Goal: Task Accomplishment & Management: Use online tool/utility

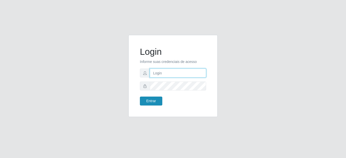
type input "mariabemais@B8"
click at [149, 100] on button "Entrar" at bounding box center [151, 101] width 22 height 9
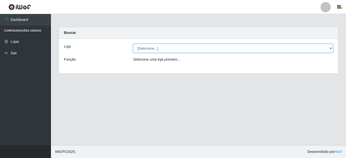
click at [328, 49] on select "[Selecione...] Bemais Supermercados - B8 [PERSON_NAME]" at bounding box center [233, 48] width 200 height 9
select select "413"
click at [133, 44] on select "[Selecione...] Bemais Supermercados - B8 [PERSON_NAME]" at bounding box center [233, 48] width 200 height 9
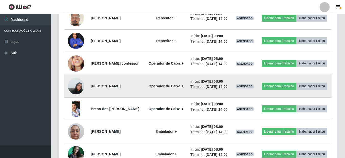
scroll to position [251, 0]
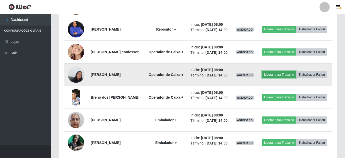
click at [296, 78] on button "Liberar para Trabalho" at bounding box center [279, 74] width 34 height 7
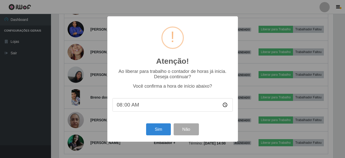
scroll to position [106, 276]
click at [165, 129] on button "Sim" at bounding box center [159, 129] width 25 height 12
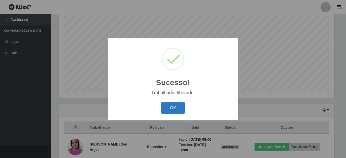
click at [182, 109] on button "OK" at bounding box center [173, 108] width 24 height 12
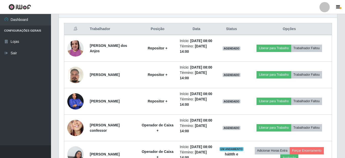
scroll to position [217, 0]
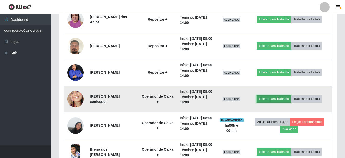
click at [272, 102] on button "Liberar para Trabalho" at bounding box center [273, 98] width 34 height 7
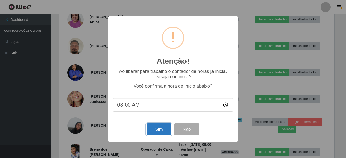
click at [163, 130] on button "Sim" at bounding box center [159, 129] width 25 height 12
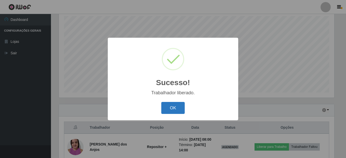
click at [173, 111] on button "OK" at bounding box center [173, 108] width 24 height 12
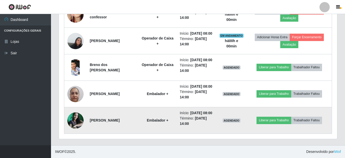
scroll to position [345, 0]
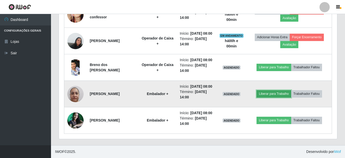
click at [288, 90] on button "Liberar para Trabalho" at bounding box center [273, 93] width 34 height 7
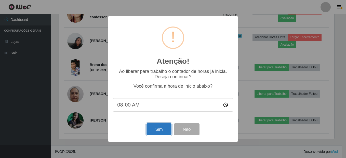
click at [154, 132] on button "Sim" at bounding box center [159, 129] width 25 height 12
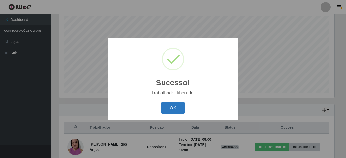
click at [177, 111] on button "OK" at bounding box center [173, 108] width 24 height 12
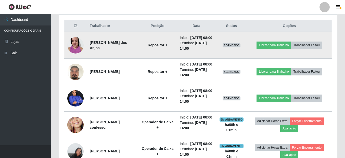
scroll to position [192, 0]
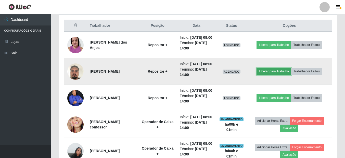
click at [281, 75] on button "Liberar para Trabalho" at bounding box center [273, 71] width 34 height 7
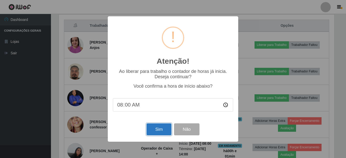
click at [164, 127] on button "Sim" at bounding box center [159, 129] width 25 height 12
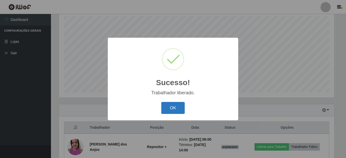
click at [177, 108] on button "OK" at bounding box center [173, 108] width 24 height 12
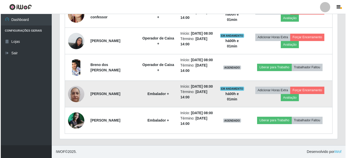
scroll to position [345, 0]
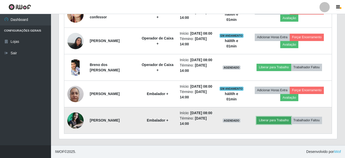
click at [272, 120] on button "Liberar para Trabalho" at bounding box center [273, 120] width 34 height 7
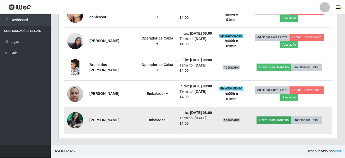
scroll to position [106, 276]
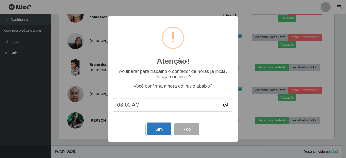
click at [159, 133] on button "Sim" at bounding box center [159, 129] width 25 height 12
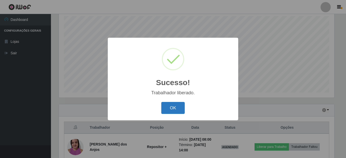
click at [174, 108] on button "OK" at bounding box center [173, 108] width 24 height 12
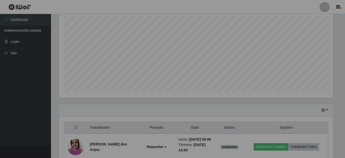
scroll to position [0, 0]
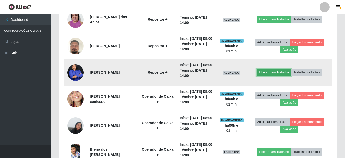
click at [281, 76] on button "Liberar para Trabalho" at bounding box center [273, 72] width 34 height 7
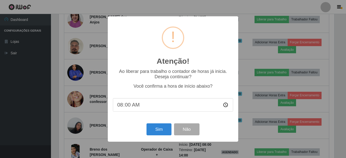
scroll to position [254849, 254679]
click at [164, 127] on button "Sim" at bounding box center [159, 129] width 25 height 12
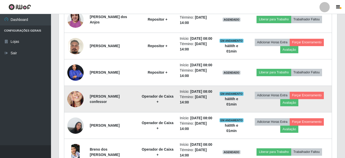
scroll to position [106, 276]
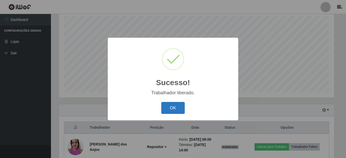
click at [167, 106] on button "OK" at bounding box center [173, 108] width 24 height 12
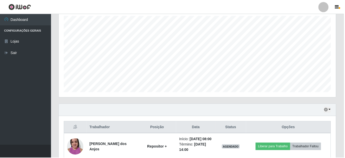
scroll to position [254849, 254676]
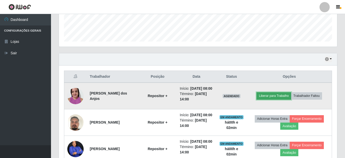
click at [274, 97] on button "Liberar para Trabalho" at bounding box center [273, 95] width 34 height 7
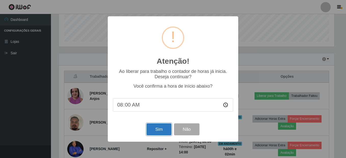
click at [165, 130] on button "Sim" at bounding box center [159, 129] width 25 height 12
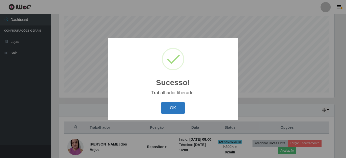
click at [167, 109] on button "OK" at bounding box center [173, 108] width 24 height 12
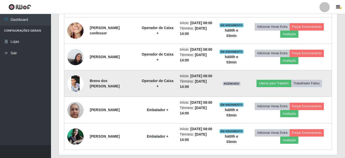
scroll to position [345, 0]
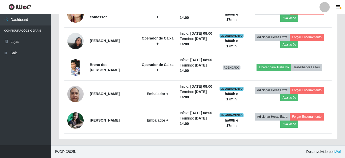
click at [340, 48] on div "Hoje 1 dia 3 dias 1 Semana Não encerrados Trabalhador Posição Data Status Opçõe…" at bounding box center [198, 18] width 286 height 253
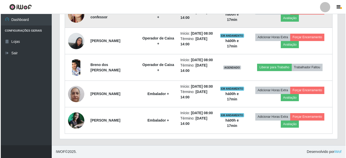
scroll to position [319, 0]
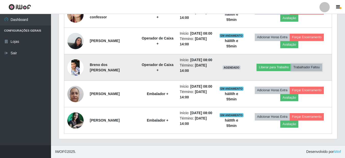
click at [306, 71] on button "Trabalhador Faltou" at bounding box center [306, 67] width 31 height 7
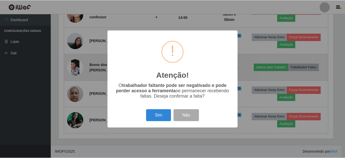
scroll to position [106, 276]
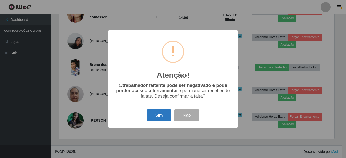
click at [156, 116] on button "Sim" at bounding box center [159, 115] width 25 height 12
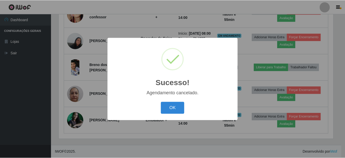
scroll to position [313, 0]
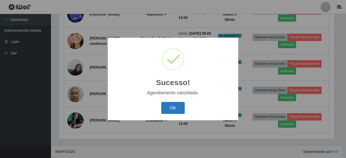
click at [179, 108] on button "OK" at bounding box center [173, 108] width 24 height 12
